Goal: Information Seeking & Learning: Learn about a topic

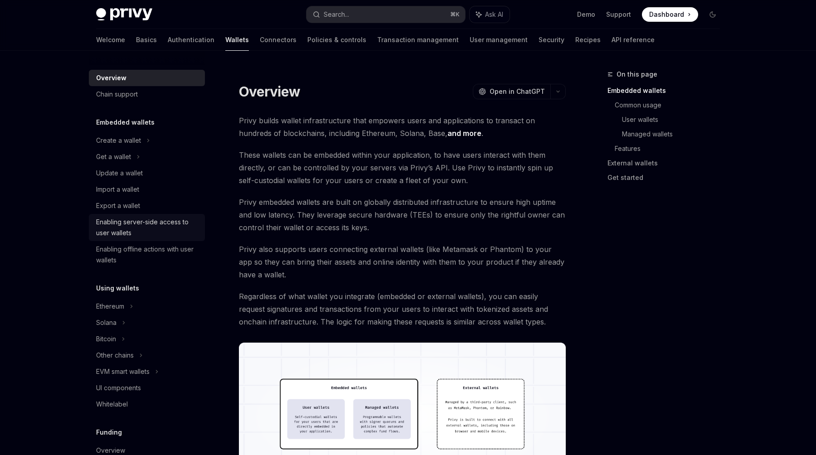
click at [171, 223] on div "Enabling server-side access to user wallets" at bounding box center [147, 228] width 103 height 22
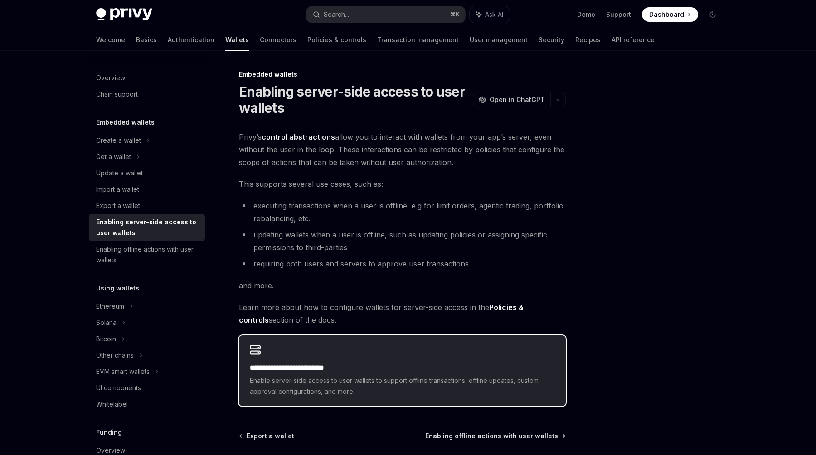
click at [363, 365] on h2 "**********" at bounding box center [402, 368] width 305 height 11
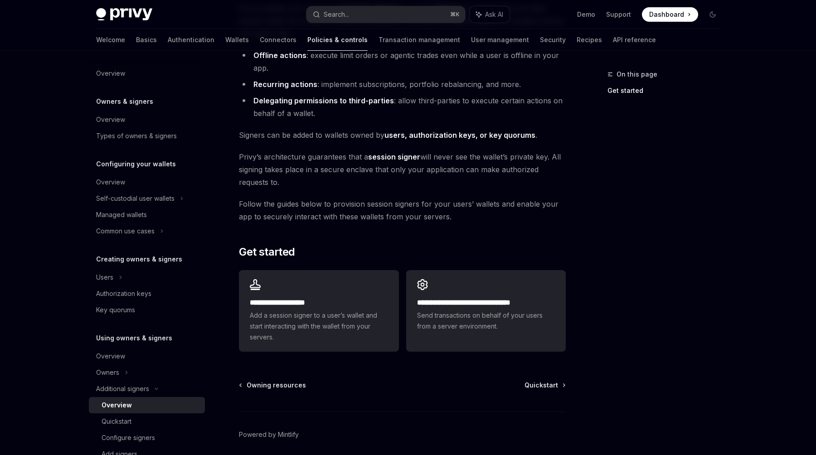
scroll to position [118, 0]
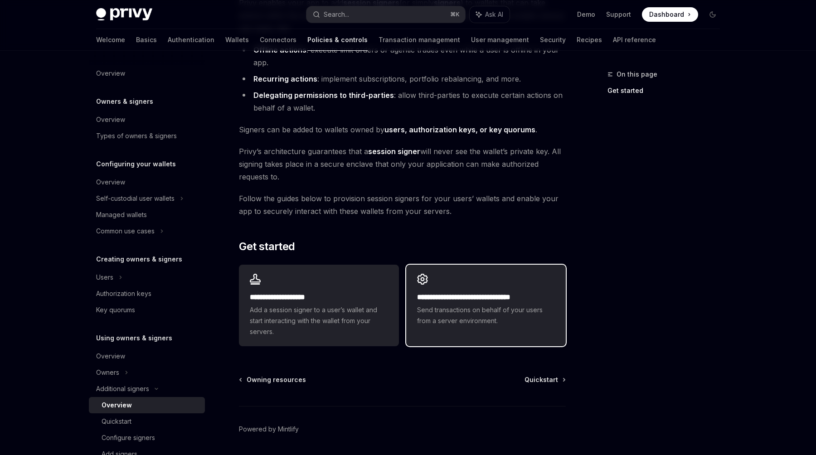
click at [502, 325] on span "Send transactions on behalf of your users from a server environment." at bounding box center [486, 316] width 138 height 22
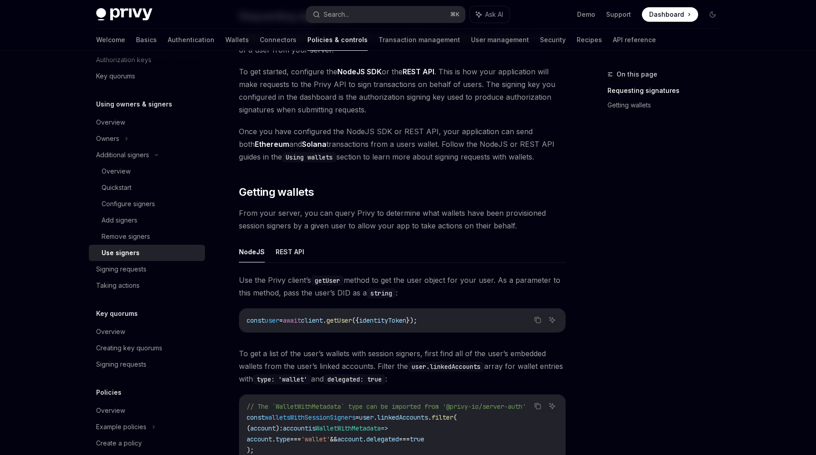
scroll to position [258, 0]
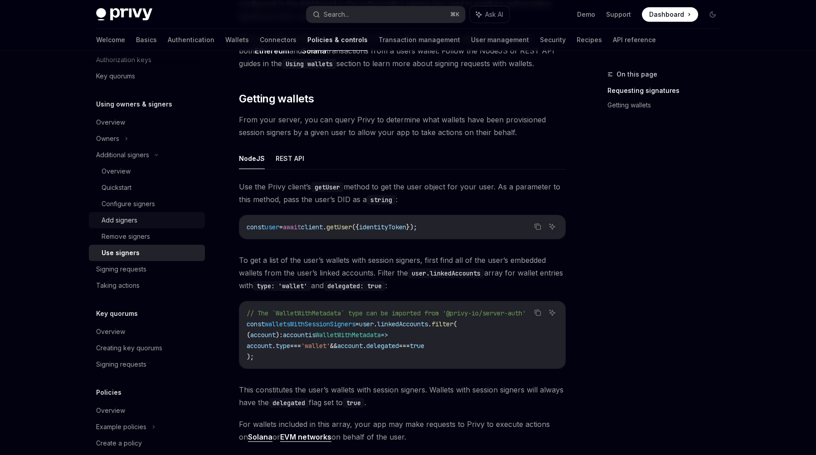
click at [139, 222] on div "Add signers" at bounding box center [151, 220] width 98 height 11
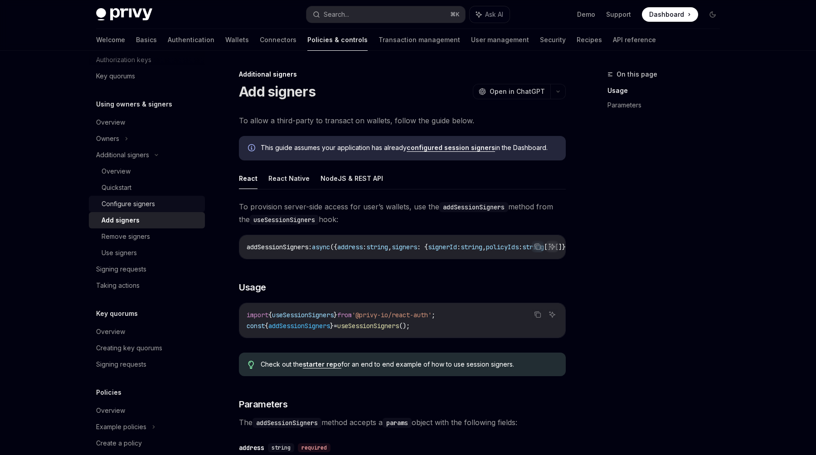
click at [135, 208] on div "Configure signers" at bounding box center [128, 204] width 53 height 11
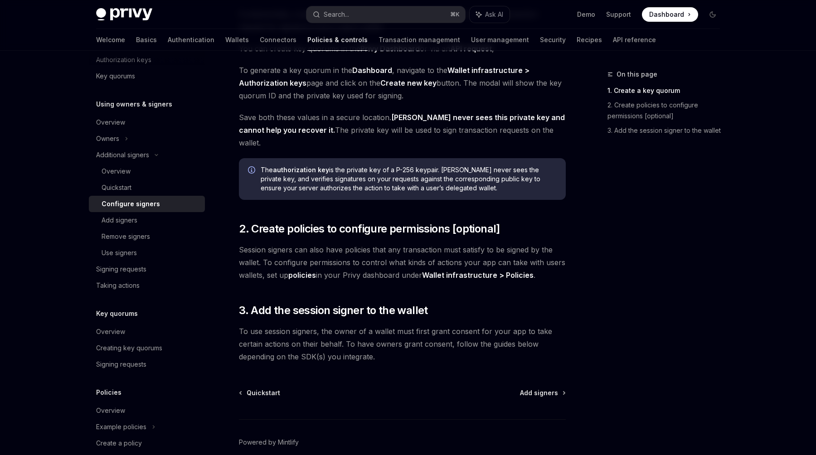
scroll to position [177, 0]
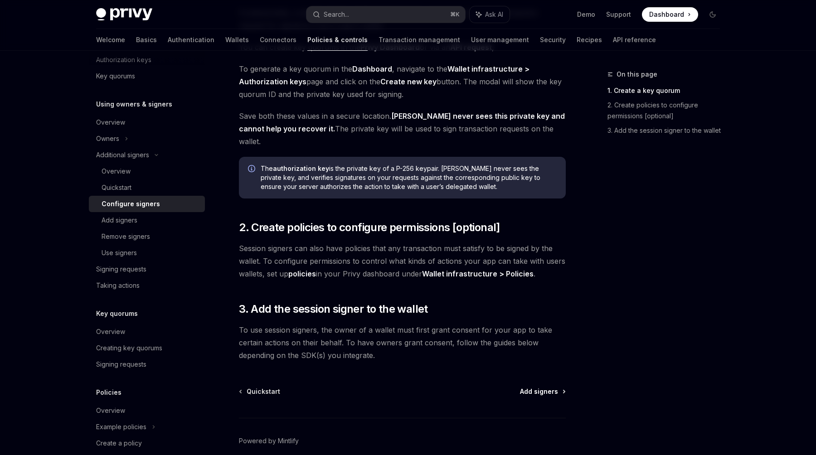
click at [553, 387] on span "Add signers" at bounding box center [539, 391] width 38 height 9
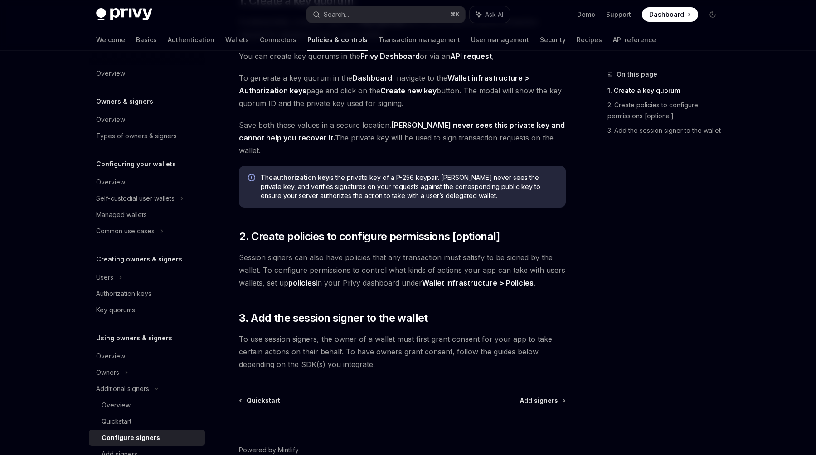
scroll to position [177, 0]
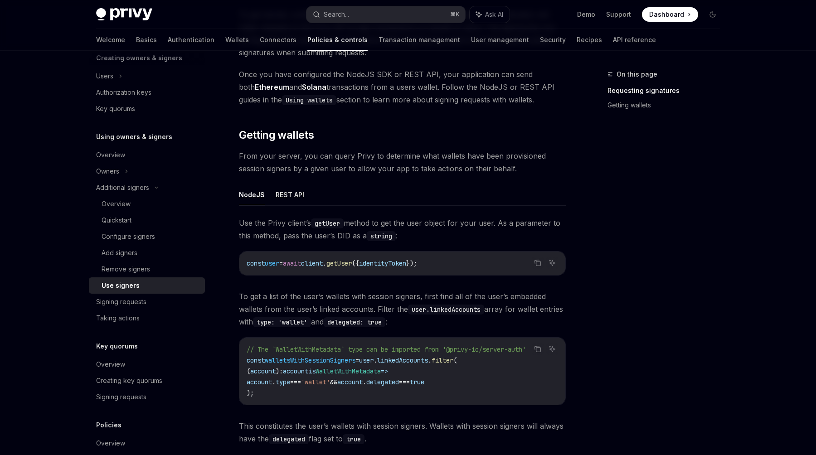
scroll to position [258, 0]
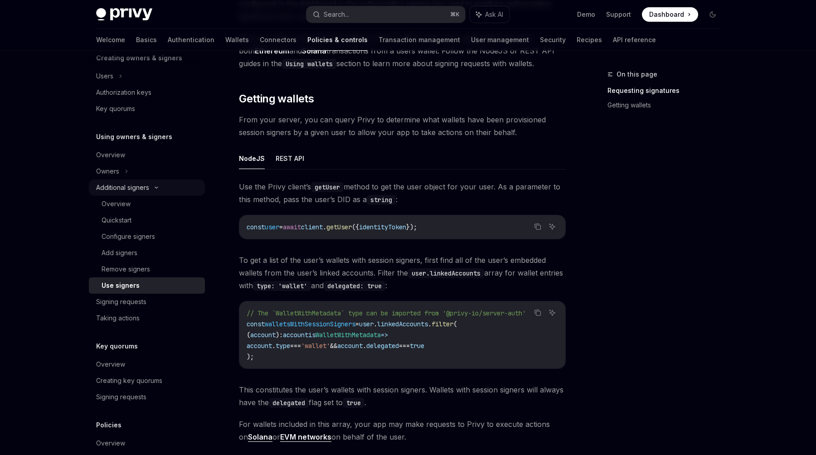
click at [155, 187] on icon at bounding box center [156, 188] width 11 height 4
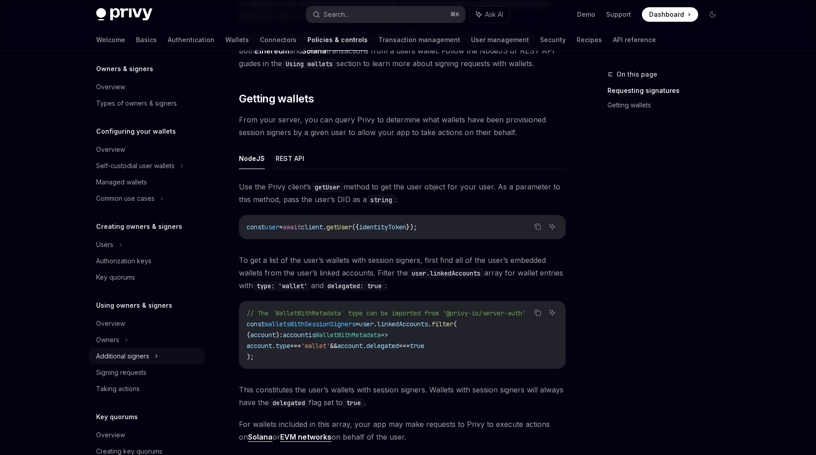
scroll to position [0, 0]
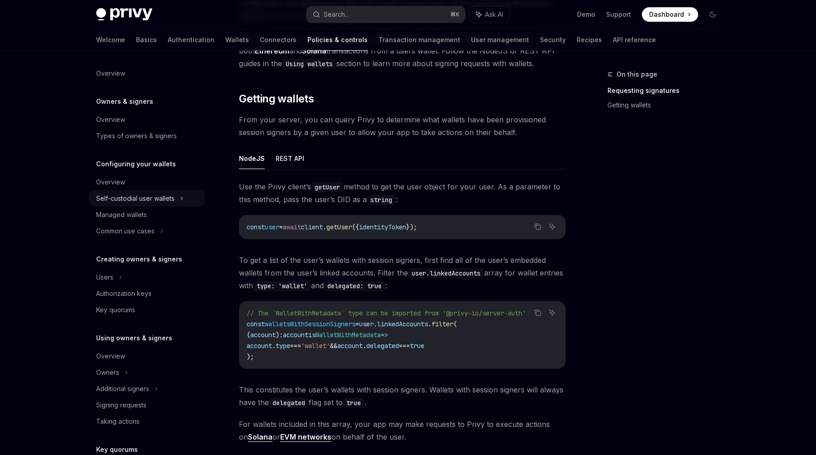
click at [186, 196] on div "Self-custodial user wallets" at bounding box center [147, 198] width 116 height 16
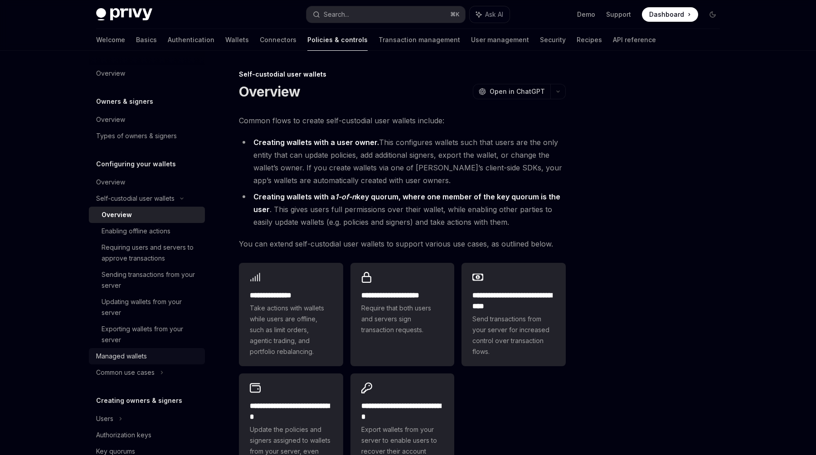
click at [125, 353] on div "Managed wallets" at bounding box center [121, 356] width 51 height 11
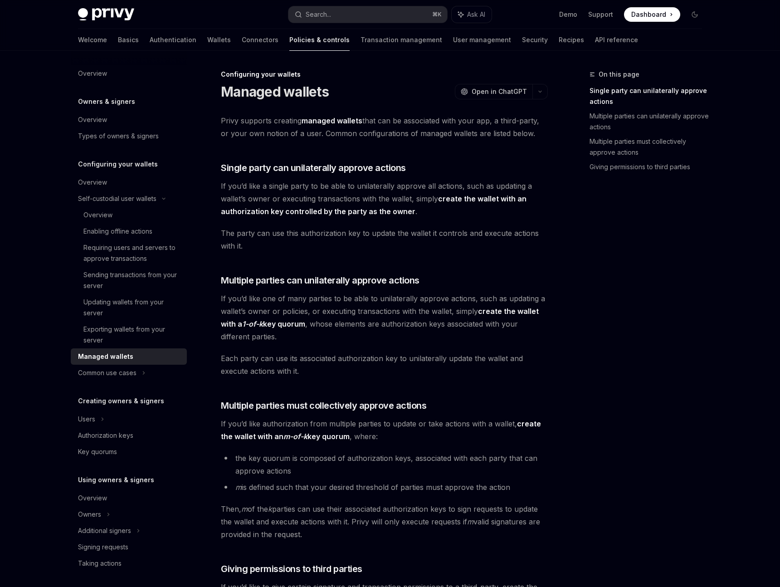
type textarea "*"
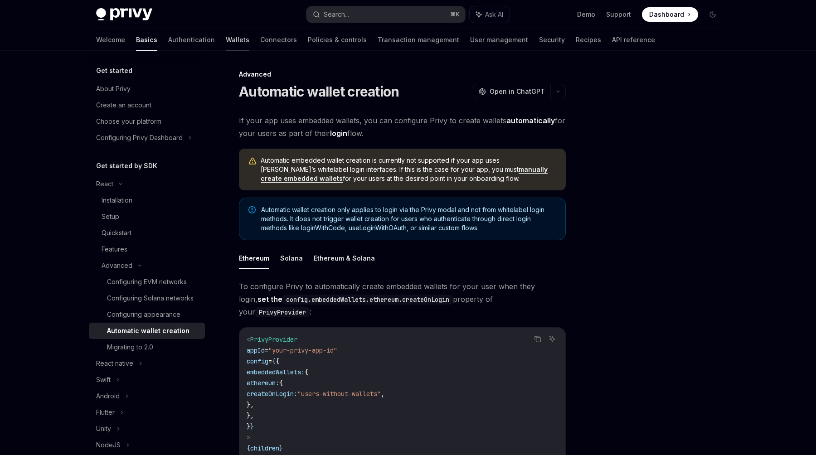
click at [226, 40] on link "Wallets" at bounding box center [238, 40] width 24 height 22
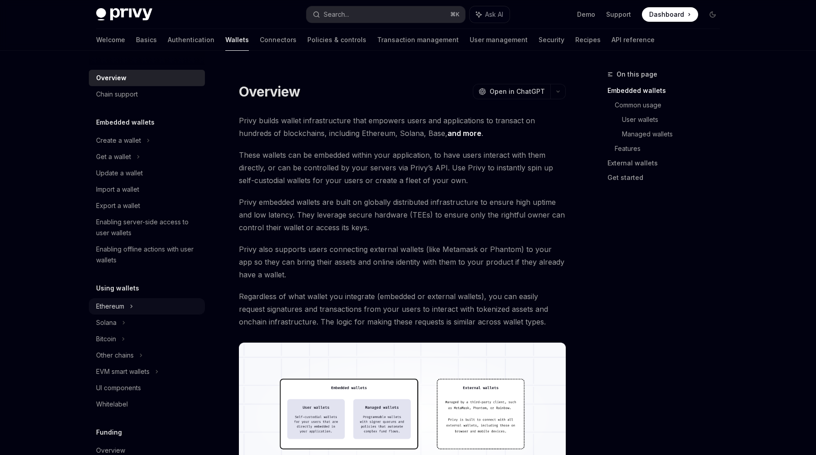
click at [118, 146] on div "Ethereum" at bounding box center [118, 140] width 45 height 11
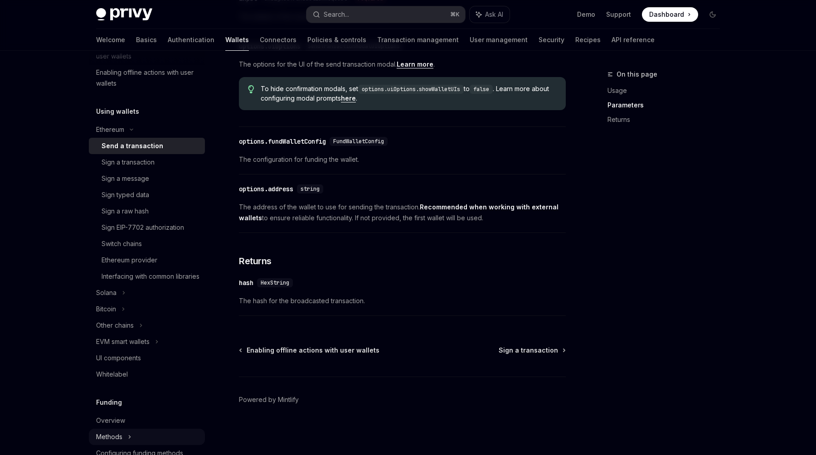
scroll to position [176, 0]
click at [148, 348] on div "EVM smart wallets" at bounding box center [122, 342] width 53 height 11
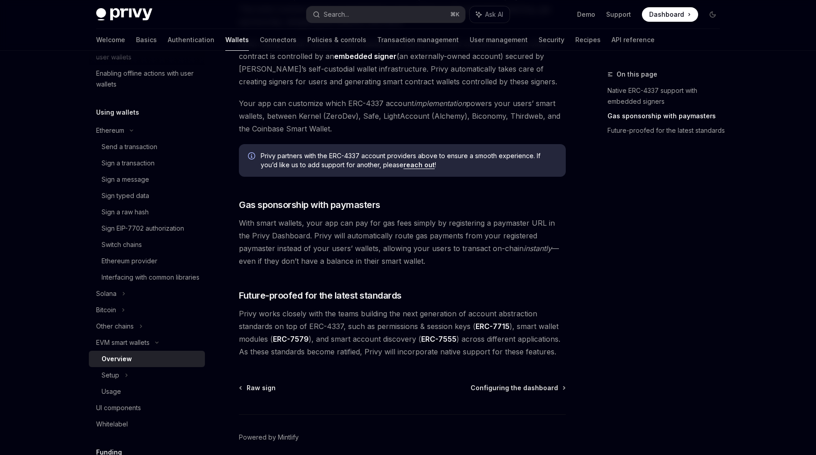
scroll to position [593, 0]
click at [522, 389] on span "Configuring the dashboard" at bounding box center [513, 387] width 87 height 9
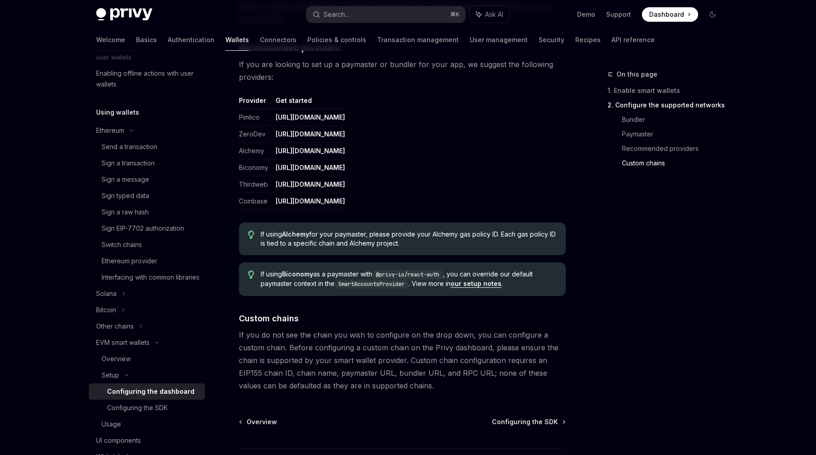
scroll to position [1087, 0]
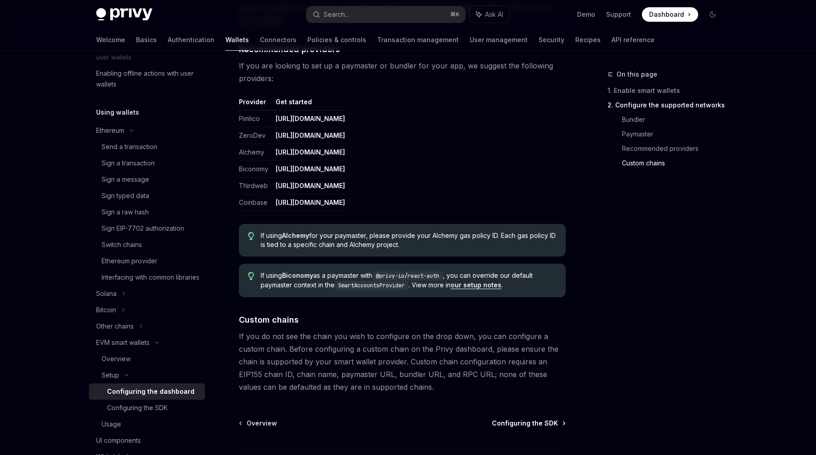
click at [531, 419] on span "Configuring the SDK" at bounding box center [525, 423] width 66 height 9
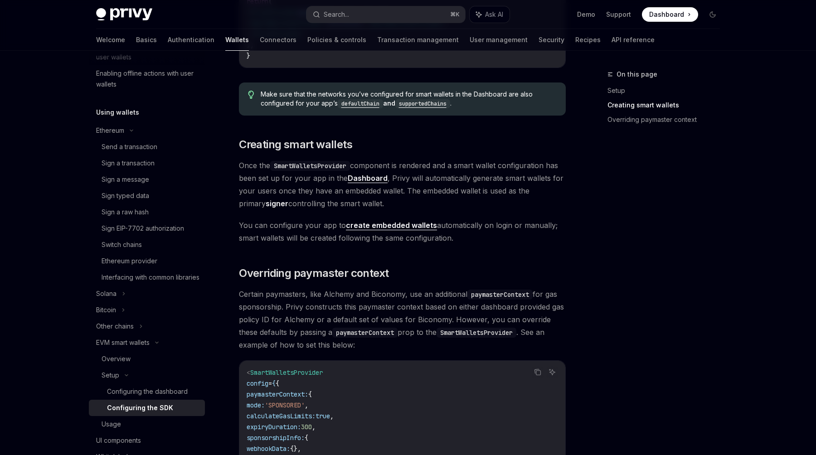
scroll to position [674, 0]
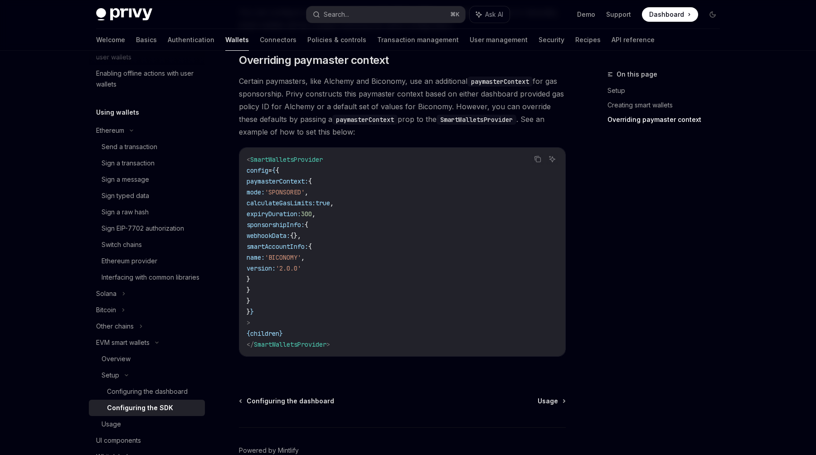
click at [558, 401] on link "Usage" at bounding box center [551, 401] width 27 height 9
type textarea "*"
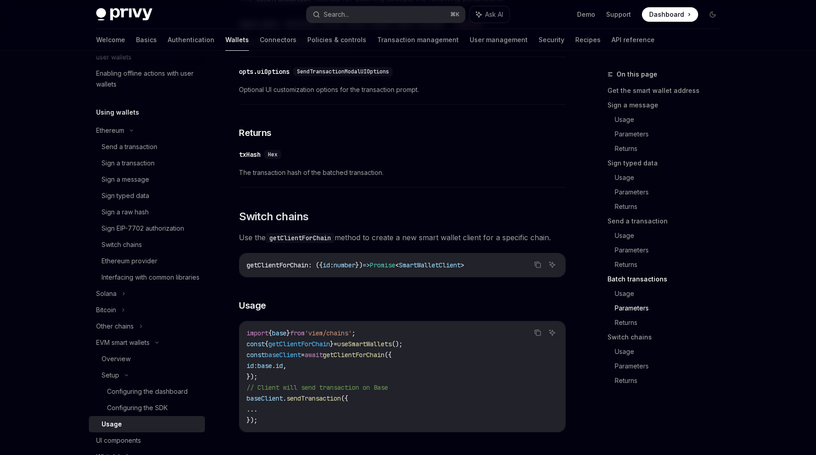
scroll to position [2379, 0]
click at [589, 19] on ul "Demo Support Dashboard Dashboard" at bounding box center [637, 14] width 121 height 15
click at [589, 17] on link "Demo" at bounding box center [586, 14] width 18 height 9
